Goal: Task Accomplishment & Management: Manage account settings

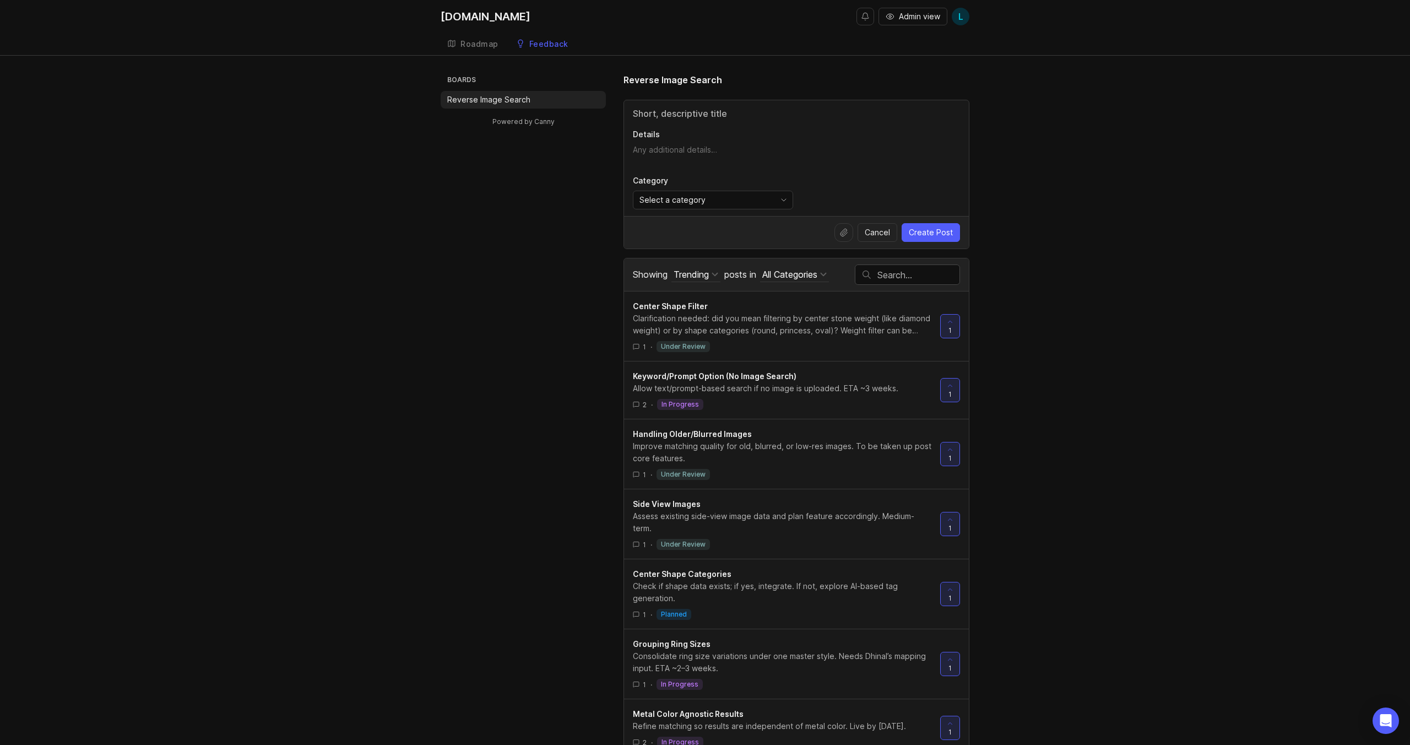
click at [701, 273] on div "Trending" at bounding box center [691, 274] width 35 height 12
click at [691, 352] on div "New" at bounding box center [688, 348] width 62 height 19
click at [912, 16] on span "Admin view" at bounding box center [919, 16] width 41 height 11
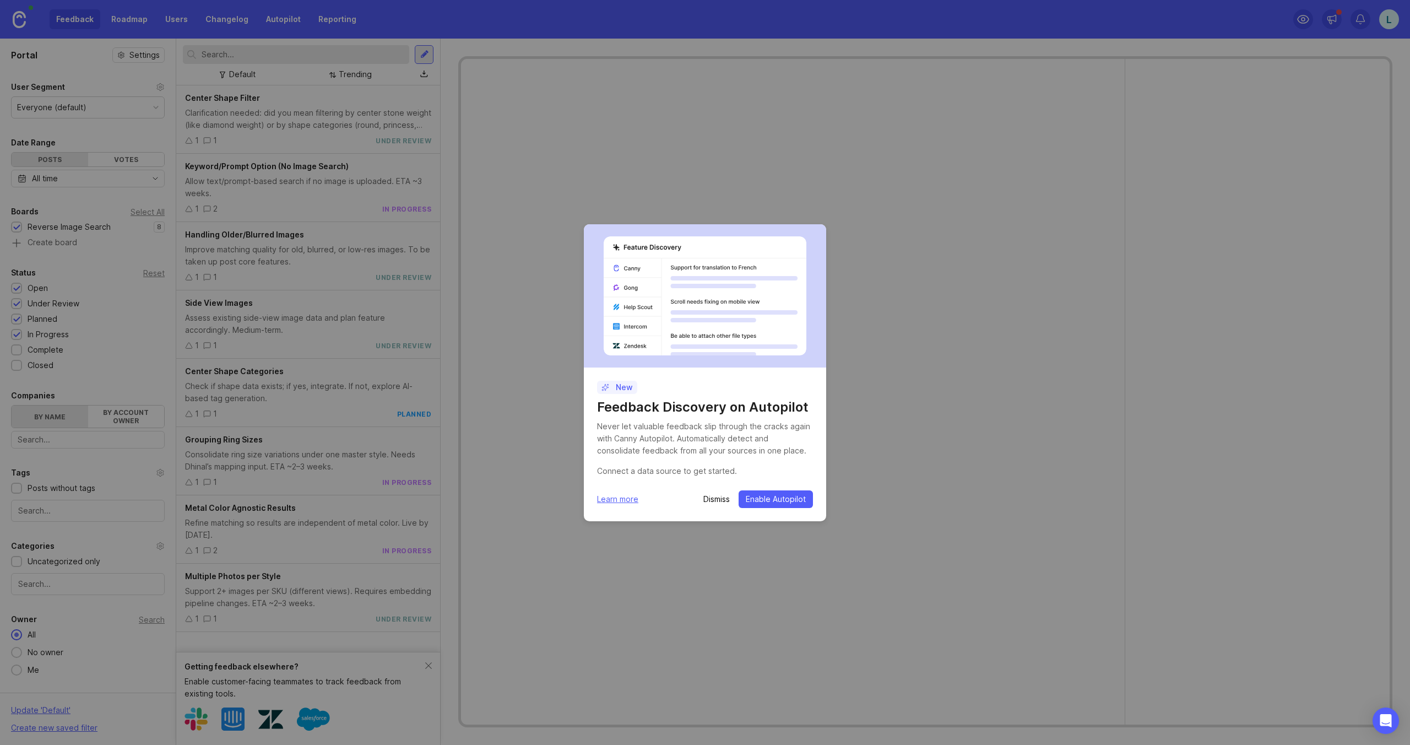
click at [715, 501] on p "Dismiss" at bounding box center [716, 499] width 26 height 11
